Goal: Obtain resource: Obtain resource

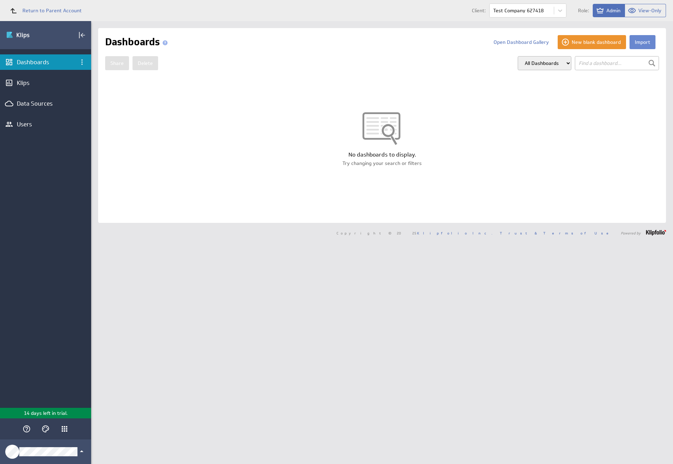
click at [637, 42] on button "Import" at bounding box center [643, 42] width 26 height 14
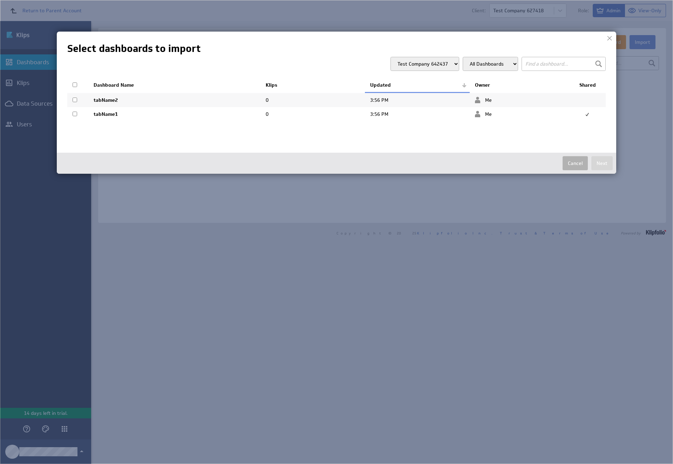
select select "98bd86240b72c4d4b95a485fd72f9a26"
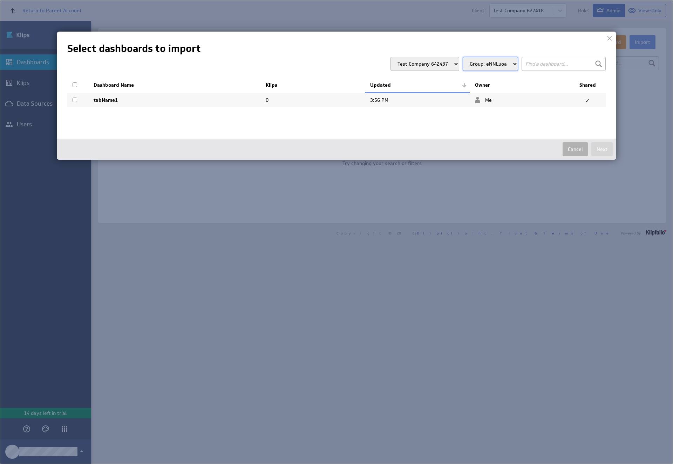
click at [75, 100] on input "checkbox" at bounding box center [75, 99] width 5 height 5
checkbox input "true"
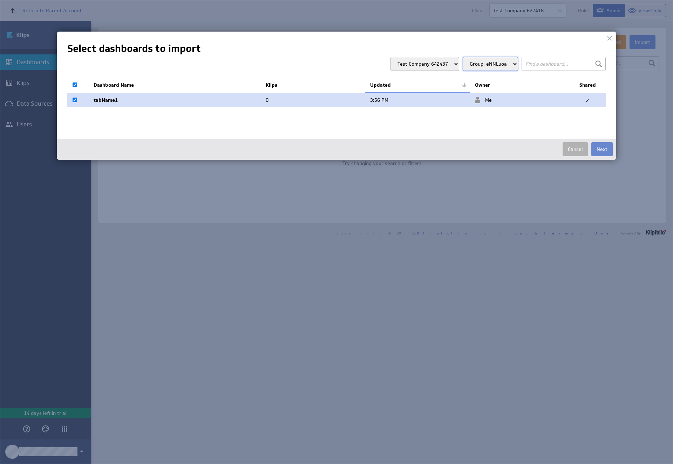
click at [602, 149] on button "Next" at bounding box center [602, 149] width 21 height 14
